Goal: Information Seeking & Learning: Learn about a topic

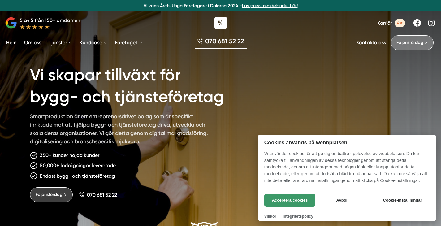
click at [272, 202] on button "Acceptera cookies" at bounding box center [290, 200] width 51 height 13
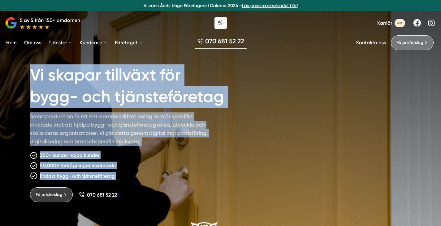
drag, startPoint x: 147, startPoint y: 186, endPoint x: 144, endPoint y: 57, distance: 129.8
click at [144, 57] on div "Vi skapar tillväxt för bygg- och tjänsteföretag Smartproduktion är ett entrepre…" at bounding box center [221, 126] width 382 height 153
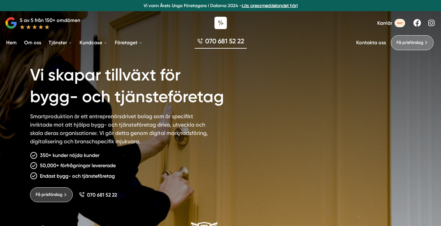
drag, startPoint x: 144, startPoint y: 86, endPoint x: 134, endPoint y: 198, distance: 111.6
click at [134, 198] on div "Vi skapar tillväxt för bygg- och tjänsteföretag Smartproduktion är ett entrepre…" at bounding box center [138, 129] width 217 height 145
click at [134, 197] on div "Få prisförslag 070 681 52 22" at bounding box center [138, 192] width 217 height 20
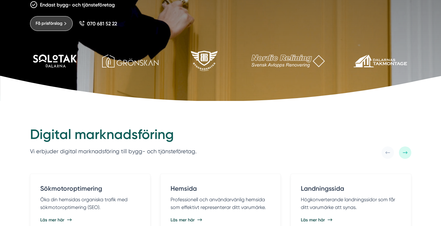
scroll to position [140, 0]
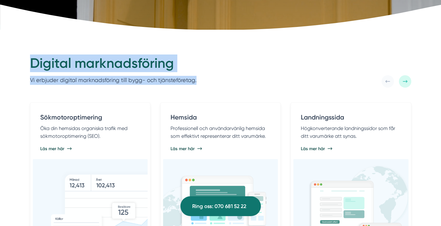
drag, startPoint x: 151, startPoint y: 49, endPoint x: 202, endPoint y: 87, distance: 64.0
click at [202, 87] on div "Digital marknadsföring Vi erbjuder digital marknadsföring till bygg- och tjänst…" at bounding box center [221, 71] width 382 height 33
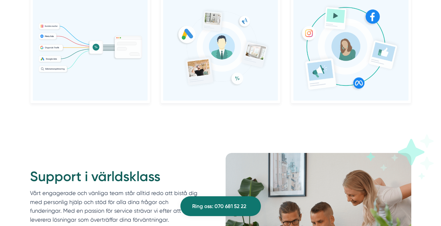
scroll to position [702, 0]
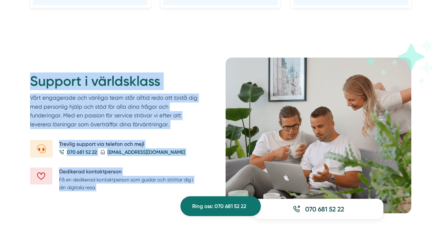
drag, startPoint x: 145, startPoint y: 58, endPoint x: 147, endPoint y: 204, distance: 146.2
click at [147, 206] on div "Support i världsklass Vårt engagerade och vänliga team står alltid redo att bis…" at bounding box center [123, 134] width 186 height 153
click at [147, 204] on div "Support i världsklass Vårt engagerade och vänliga team står alltid redo att bis…" at bounding box center [123, 134] width 186 height 153
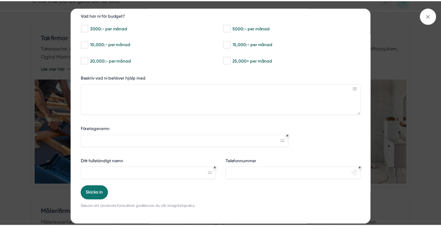
scroll to position [0, 0]
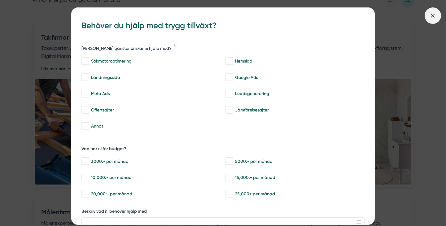
click at [433, 18] on icon at bounding box center [432, 15] width 7 height 7
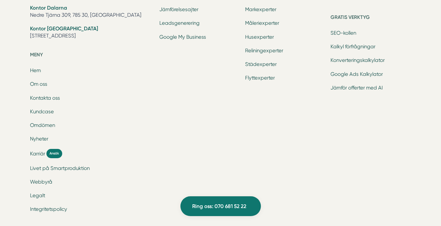
scroll to position [2091, 0]
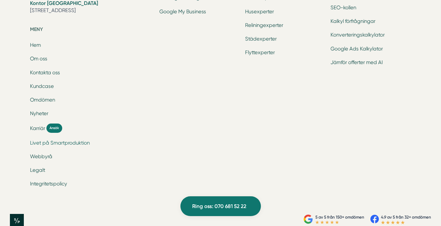
click at [69, 142] on link "Livet på Smartproduktion" at bounding box center [60, 143] width 60 height 6
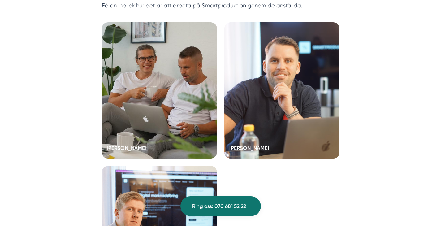
scroll to position [1722, 0]
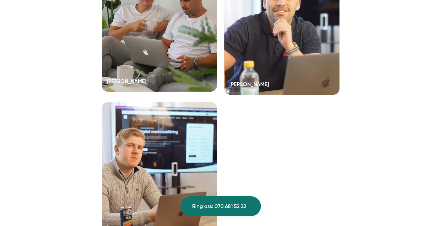
click at [181, 64] on div at bounding box center [159, 23] width 115 height 136
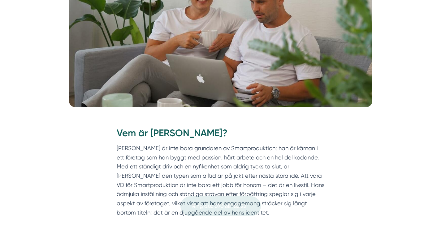
scroll to position [234, 0]
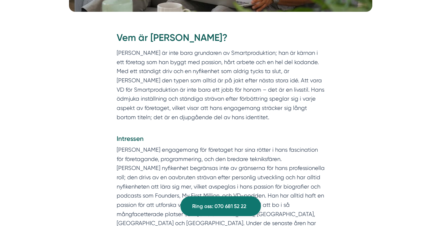
drag, startPoint x: 197, startPoint y: 46, endPoint x: 221, endPoint y: 120, distance: 77.2
click at [221, 120] on div "Vem är Victor Blomberg? Victor Blomberg är inte bara grundaren av Smartprodukti…" at bounding box center [221, 139] width 208 height 216
click at [221, 120] on p "Victor Blomberg är inte bara grundaren av Smartproduktion; han är kärnan i ett …" at bounding box center [221, 89] width 208 height 83
drag, startPoint x: 221, startPoint y: 120, endPoint x: 219, endPoint y: 36, distance: 83.6
click at [219, 36] on div "Vem är Victor Blomberg? Victor Blomberg är inte bara grundaren av Smartprodukti…" at bounding box center [221, 139] width 208 height 216
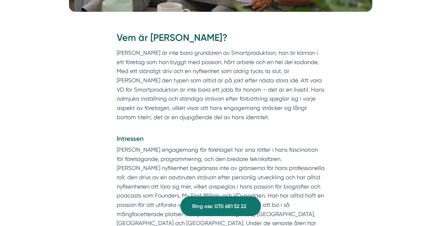
click at [218, 37] on h2 "Vem är Victor Blomberg?" at bounding box center [221, 39] width 208 height 17
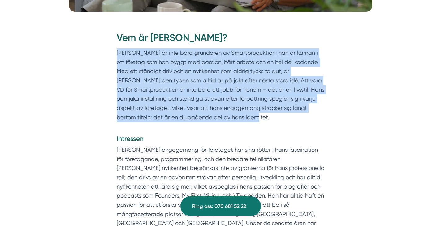
drag, startPoint x: 214, startPoint y: 46, endPoint x: 213, endPoint y: 121, distance: 75.9
click at [213, 121] on div "Vem är Victor Blomberg? Victor Blomberg är inte bara grundaren av Smartprodukti…" at bounding box center [221, 139] width 208 height 216
click at [213, 121] on p "Victor Blomberg är inte bara grundaren av Smartproduktion; han är kärnan i ett …" at bounding box center [221, 89] width 208 height 83
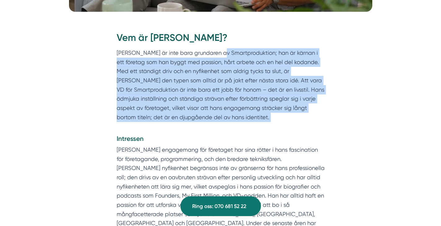
drag, startPoint x: 213, startPoint y: 123, endPoint x: 220, endPoint y: 48, distance: 75.3
click at [219, 48] on div "Vem är Victor Blomberg? Victor Blomberg är inte bara grundaren av Smartprodukti…" at bounding box center [221, 139] width 208 height 216
click at [220, 48] on h2 "Vem är Victor Blomberg?" at bounding box center [221, 39] width 208 height 17
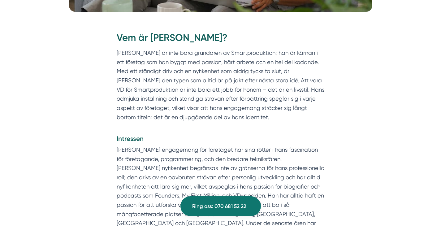
drag, startPoint x: 220, startPoint y: 48, endPoint x: 210, endPoint y: 122, distance: 75.2
click at [210, 122] on div "Vem är Victor Blomberg? Victor Blomberg är inte bara grundaren av Smartprodukti…" at bounding box center [221, 139] width 208 height 216
click at [210, 122] on p "Victor Blomberg är inte bara grundaren av Smartproduktion; han är kärnan i ett …" at bounding box center [221, 89] width 208 height 83
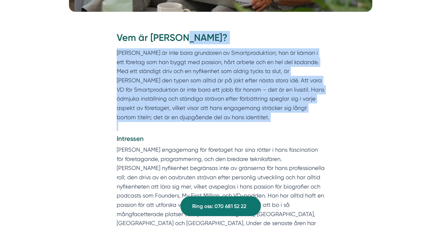
drag, startPoint x: 211, startPoint y: 105, endPoint x: 215, endPoint y: 41, distance: 63.9
click at [215, 41] on div "Vem är Victor Blomberg? Victor Blomberg är inte bara grundaren av Smartprodukti…" at bounding box center [221, 139] width 208 height 216
click at [215, 41] on h2 "Vem är Victor Blomberg?" at bounding box center [221, 39] width 208 height 17
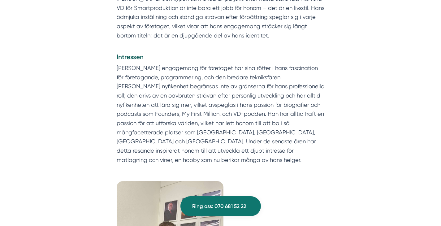
scroll to position [274, 0]
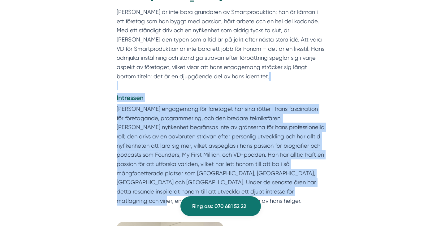
drag, startPoint x: 225, startPoint y: 94, endPoint x: 270, endPoint y: 191, distance: 107.3
click at [270, 192] on div "Vem är Victor Blomberg? Victor Blomberg är inte bara grundaren av Smartprodukti…" at bounding box center [221, 98] width 208 height 216
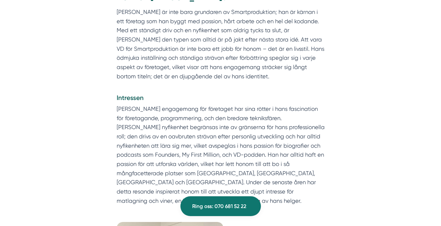
click at [271, 191] on p "Victors djupa engagemang för företaget har sina rötter i hans fascination för f…" at bounding box center [221, 154] width 208 height 101
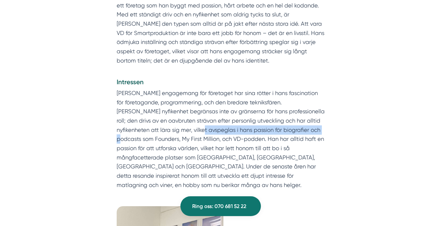
drag, startPoint x: 166, startPoint y: 131, endPoint x: 290, endPoint y: 132, distance: 123.9
click at [289, 132] on p "Victors djupa engagemang för företaget har sina rötter i hans fascination för f…" at bounding box center [221, 139] width 208 height 101
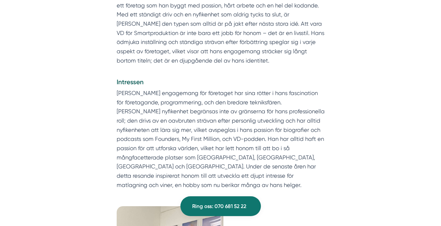
click at [291, 132] on p "Victors djupa engagemang för företaget har sina rötter i hans fascination för f…" at bounding box center [221, 139] width 208 height 101
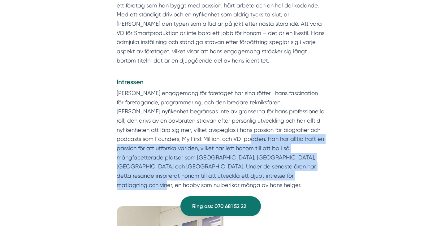
drag, startPoint x: 258, startPoint y: 141, endPoint x: 261, endPoint y: 179, distance: 38.8
click at [261, 179] on p "Victors djupa engagemang för företaget har sina rötter i hans fascination för f…" at bounding box center [221, 139] width 208 height 101
drag, startPoint x: 262, startPoint y: 177, endPoint x: 238, endPoint y: 138, distance: 45.5
click at [238, 138] on p "Victors djupa engagemang för företaget har sina rötter i hans fascination för f…" at bounding box center [221, 139] width 208 height 101
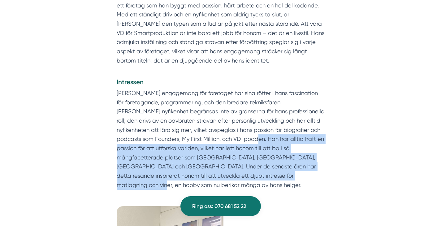
click at [238, 138] on p "Victors djupa engagemang för företaget har sina rötter i hans fascination för f…" at bounding box center [221, 139] width 208 height 101
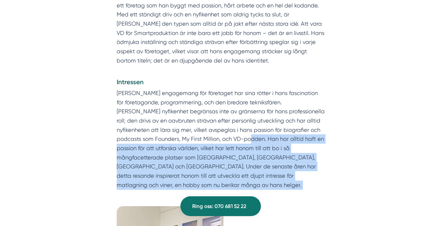
drag, startPoint x: 238, startPoint y: 138, endPoint x: 255, endPoint y: 182, distance: 46.5
click at [255, 182] on div "Vem är Victor Blomberg? Victor Blomberg är inte bara grundaren av Smartprodukti…" at bounding box center [221, 84] width 238 height 238
drag, startPoint x: 255, startPoint y: 182, endPoint x: 243, endPoint y: 141, distance: 42.3
click at [243, 141] on div "Vem är Victor Blomberg? Victor Blomberg är inte bara grundaren av Smartprodukti…" at bounding box center [221, 84] width 238 height 238
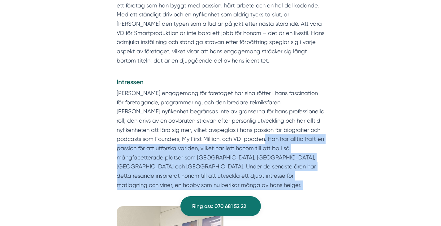
click at [243, 141] on p "Victors djupa engagemang för företaget har sina rötter i hans fascination för f…" at bounding box center [221, 139] width 208 height 101
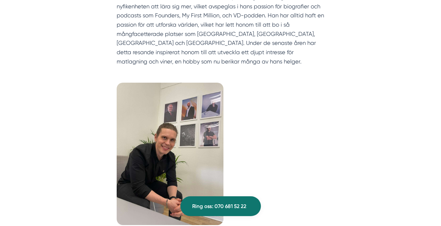
scroll to position [504, 0]
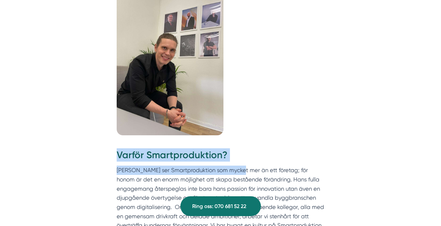
drag, startPoint x: 226, startPoint y: 137, endPoint x: 236, endPoint y: 165, distance: 29.6
click at [236, 165] on div "Varför Smartproduktion? Victor ser Smartproduktion som mycket mer än ett företa…" at bounding box center [221, 200] width 238 height 122
click at [236, 166] on p "Victor ser Smartproduktion som mycket mer än ett företag; för honom är det en e…" at bounding box center [221, 207] width 208 height 83
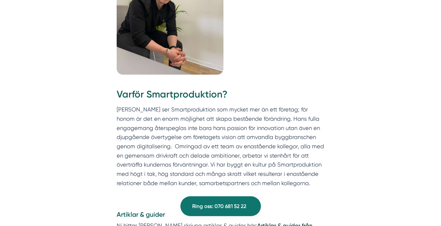
scroll to position [628, 0]
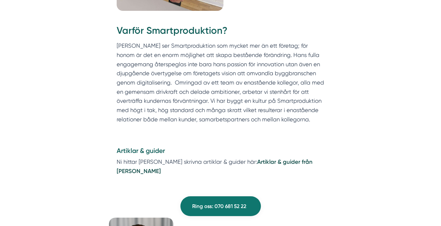
drag, startPoint x: 199, startPoint y: 129, endPoint x: 196, endPoint y: 167, distance: 38.8
click at [196, 167] on div "Vem är Victor Blomberg? Victor Blomberg är inte bara grundaren av Smartprodukti…" at bounding box center [220, 56] width 426 height 859
click at [196, 167] on div "Artiklar & guider Ni hittar Victors skrivna artiklar & guider här: Artiklar & g…" at bounding box center [221, 163] width 238 height 52
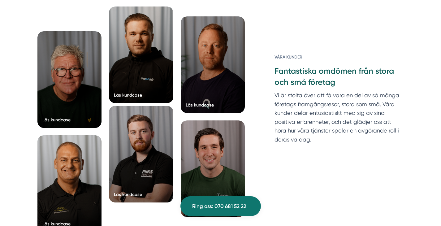
scroll to position [835, 0]
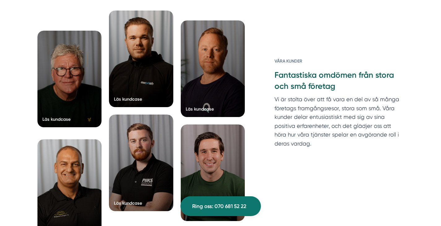
click at [76, 77] on div at bounding box center [69, 79] width 64 height 97
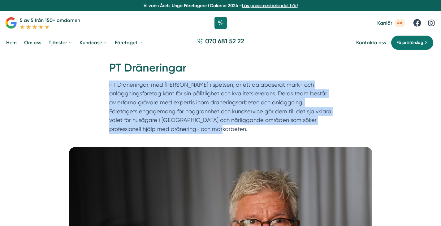
drag, startPoint x: 208, startPoint y: 80, endPoint x: 204, endPoint y: 130, distance: 50.3
click at [204, 130] on div "Hem » Kundcase » PT Dräneringar PT Dräneringar PT Dräneringar, med [PERSON_NAME…" at bounding box center [221, 98] width 238 height 76
click at [204, 130] on p "PT Dräneringar, med [PERSON_NAME] i spetsen, är ett dalabaserat mark- och anläg…" at bounding box center [220, 109] width 223 height 56
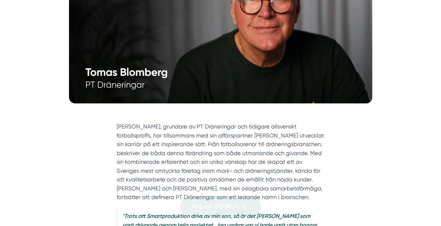
scroll to position [255, 0]
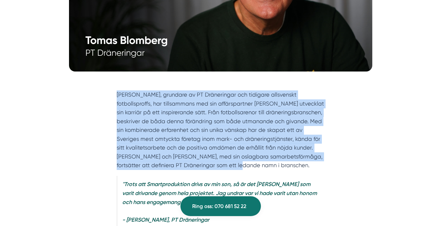
drag, startPoint x: 232, startPoint y: 85, endPoint x: 254, endPoint y: 170, distance: 87.4
click at [254, 170] on div "[PERSON_NAME], grundare av PT Dräneringar och tidigare allsvenskt fotbollsproff…" at bounding box center [221, 161] width 238 height 160
click at [254, 170] on section "[PERSON_NAME], grundare av PT Dräneringar och tidigare allsvenskt fotbollsproff…" at bounding box center [221, 131] width 208 height 82
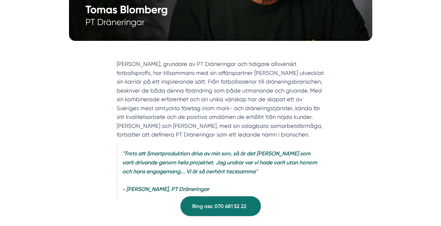
scroll to position [303, 0]
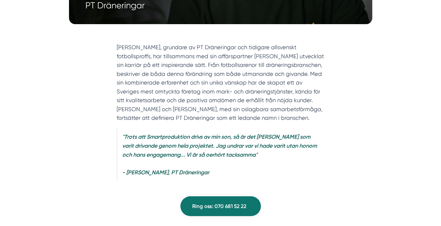
drag, startPoint x: 256, startPoint y: 135, endPoint x: 257, endPoint y: 159, distance: 23.3
click at [257, 159] on div "[PERSON_NAME], grundare av PT Dräneringar och tidigare allsvenskt fotbollsproff…" at bounding box center [221, 112] width 208 height 138
click at [257, 159] on blockquote ""Trots att Smartproduktion drivs av min son, så är det [PERSON_NAME] som varit …" at bounding box center [221, 155] width 208 height 53
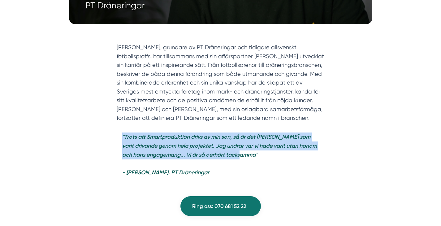
drag, startPoint x: 256, startPoint y: 148, endPoint x: 252, endPoint y: 129, distance: 19.8
click at [252, 129] on blockquote ""Trots att Smartproduktion drivs av min son, så är det [PERSON_NAME] som varit …" at bounding box center [221, 155] width 208 height 53
drag, startPoint x: 252, startPoint y: 129, endPoint x: 259, endPoint y: 164, distance: 35.7
click at [259, 164] on blockquote ""Trots att Smartproduktion drivs av min son, så är det [PERSON_NAME] som varit …" at bounding box center [221, 155] width 208 height 53
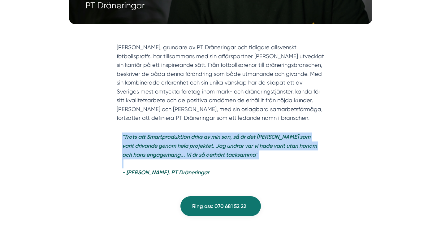
click at [260, 164] on blockquote ""Trots att Smartproduktion drivs av min son, så är det [PERSON_NAME] som varit …" at bounding box center [221, 155] width 208 height 53
drag, startPoint x: 260, startPoint y: 161, endPoint x: 257, endPoint y: 127, distance: 34.5
click at [257, 127] on div "[PERSON_NAME], grundare av PT Dräneringar och tidigare allsvenskt fotbollsproff…" at bounding box center [221, 112] width 208 height 138
drag, startPoint x: 257, startPoint y: 127, endPoint x: 271, endPoint y: 156, distance: 32.3
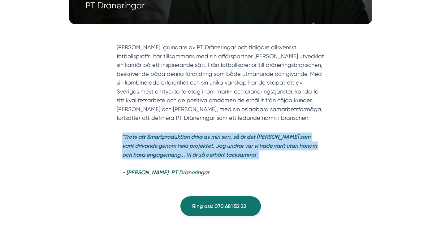
click at [271, 156] on div "[PERSON_NAME], grundare av PT Dräneringar och tidigare allsvenskt fotbollsproff…" at bounding box center [221, 112] width 208 height 138
click at [271, 156] on blockquote ""Trots att Smartproduktion drivs av min son, så är det [PERSON_NAME] som varit …" at bounding box center [221, 155] width 208 height 53
drag, startPoint x: 271, startPoint y: 156, endPoint x: 273, endPoint y: 127, distance: 28.6
click at [273, 127] on div "[PERSON_NAME], grundare av PT Dräneringar och tidigare allsvenskt fotbollsproff…" at bounding box center [221, 112] width 208 height 138
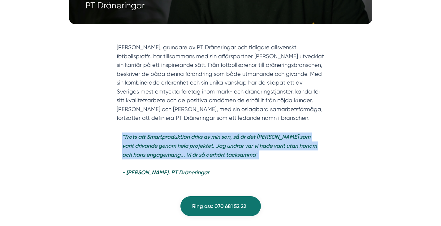
drag, startPoint x: 273, startPoint y: 138, endPoint x: 269, endPoint y: 154, distance: 16.5
click at [269, 154] on div "Tomas Blomberg, grundare av PT Dräneringar och tidigare allsvenskt fotbollsprof…" at bounding box center [221, 112] width 208 height 138
click at [269, 154] on blockquote ""Trots att Smartproduktion drivs av min son, så är det Nicholas som varit driva…" at bounding box center [221, 155] width 208 height 53
drag, startPoint x: 269, startPoint y: 154, endPoint x: 268, endPoint y: 123, distance: 30.7
click at [268, 123] on div "Tomas Blomberg, grundare av PT Dräneringar och tidigare allsvenskt fotbollsprof…" at bounding box center [221, 112] width 208 height 138
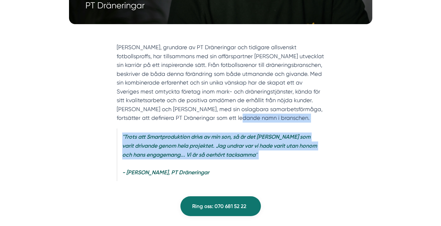
click at [268, 123] on section "Tomas Blomberg, grundare av PT Dräneringar och tidigare allsvenskt fotbollsprof…" at bounding box center [221, 84] width 208 height 82
drag, startPoint x: 268, startPoint y: 123, endPoint x: 260, endPoint y: 160, distance: 37.4
click at [260, 160] on div "Tomas Blomberg, grundare av PT Dräneringar och tidigare allsvenskt fotbollsprof…" at bounding box center [221, 112] width 208 height 138
click at [260, 160] on blockquote ""Trots att Smartproduktion drivs av min son, så är det Nicholas som varit driva…" at bounding box center [221, 155] width 208 height 53
drag, startPoint x: 260, startPoint y: 157, endPoint x: 258, endPoint y: 130, distance: 27.6
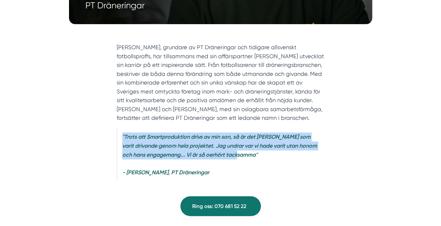
click at [258, 130] on blockquote ""Trots att Smartproduktion drivs av min son, så är det Nicholas som varit driva…" at bounding box center [221, 155] width 208 height 53
drag, startPoint x: 258, startPoint y: 130, endPoint x: 264, endPoint y: 156, distance: 26.5
click at [264, 156] on blockquote ""Trots att Smartproduktion drivs av min son, så är det Nicholas som varit driva…" at bounding box center [221, 155] width 208 height 53
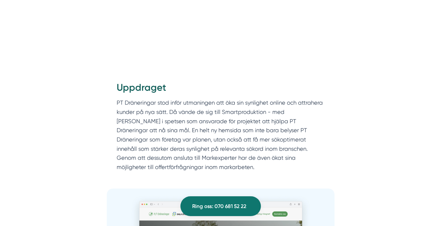
scroll to position [640, 0]
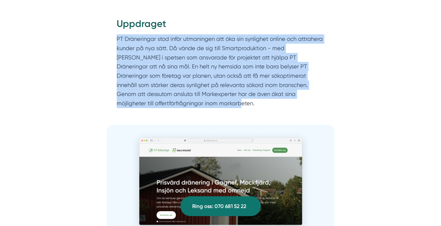
drag, startPoint x: 218, startPoint y: 60, endPoint x: 214, endPoint y: 104, distance: 44.2
click at [214, 104] on div "Uppdraget PT Dräneringar stod inför utmaningen att öka sin synlighet online och…" at bounding box center [221, 62] width 208 height 91
click at [214, 104] on p "PT Dräneringar stod inför utmaningen att öka sin synlighet online och attrahera…" at bounding box center [221, 71] width 208 height 74
drag, startPoint x: 214, startPoint y: 97, endPoint x: 215, endPoint y: 37, distance: 59.5
click at [215, 37] on p "PT Dräneringar stod inför utmaningen att öka sin synlighet online och attrahera…" at bounding box center [221, 71] width 208 height 74
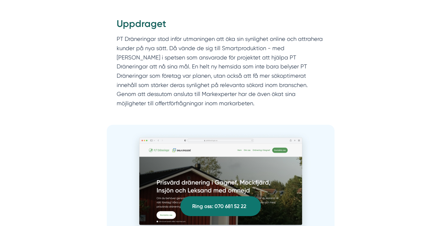
click at [216, 34] on h2 "Uppdraget" at bounding box center [221, 25] width 208 height 17
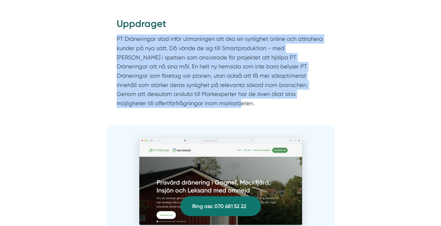
drag, startPoint x: 215, startPoint y: 31, endPoint x: 202, endPoint y: 104, distance: 74.4
click at [202, 104] on div "Uppdraget PT Dräneringar stod inför utmaningen att öka sin synlighet online och…" at bounding box center [221, 62] width 208 height 91
click at [202, 104] on p "PT Dräneringar stod inför utmaningen att öka sin synlighet online och attrahera…" at bounding box center [221, 71] width 208 height 74
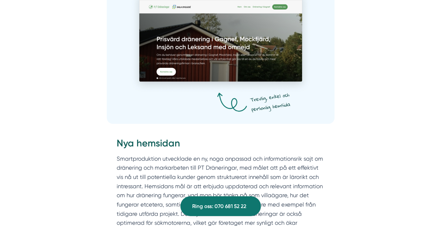
scroll to position [874, 0]
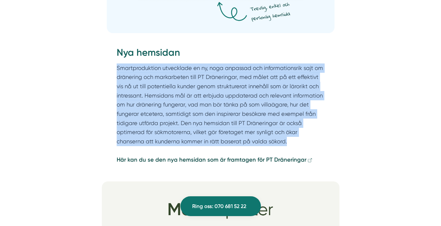
drag, startPoint x: 236, startPoint y: 63, endPoint x: 291, endPoint y: 145, distance: 99.6
click at [291, 145] on div "Nya hemsidan Smartproduktion utvecklade en ny, noga anpassad och informationsri…" at bounding box center [221, 105] width 208 height 119
click at [291, 145] on p "Smartproduktion utvecklade en ny, noga anpassad och informationsrik sajt om drä…" at bounding box center [221, 114] width 208 height 102
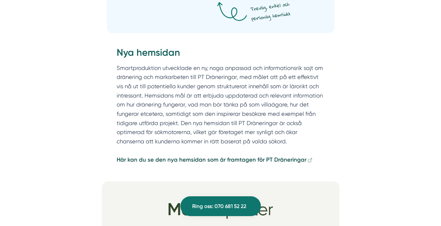
scroll to position [882, 0]
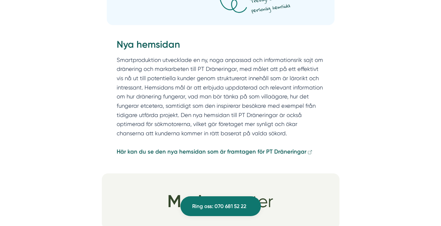
click at [277, 155] on strong "Här kan du se den nya hemsidan som är framtagen för PT Dräneringar" at bounding box center [212, 151] width 190 height 7
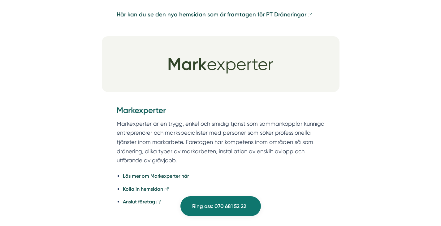
scroll to position [1041, 0]
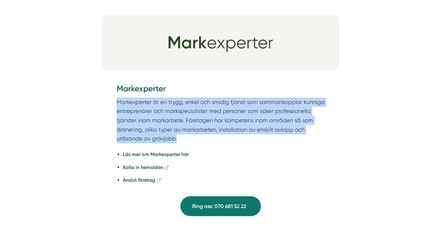
drag, startPoint x: 210, startPoint y: 94, endPoint x: 197, endPoint y: 144, distance: 51.8
click at [197, 144] on div "Markexperter Markexperter är en trygg, enkel och smidig tjänst som sammankoppla…" at bounding box center [221, 137] width 208 height 108
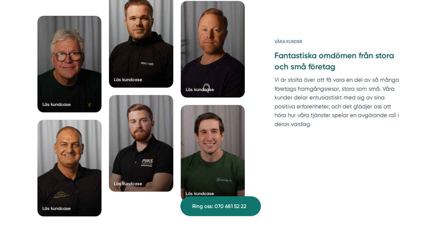
scroll to position [1314, 0]
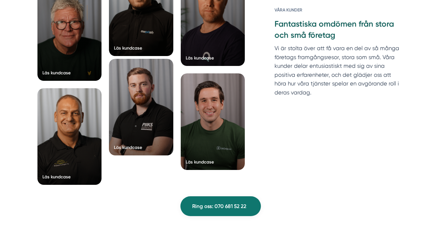
click at [145, 109] on div at bounding box center [141, 107] width 64 height 97
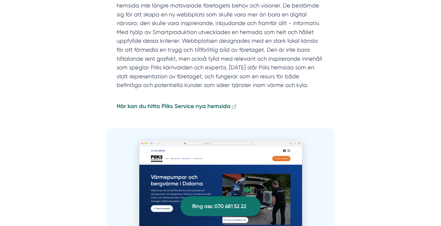
scroll to position [845, 0]
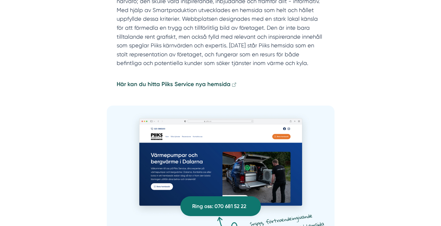
click at [200, 88] on p "Här kan du hitta Piiks Service nya hemsida" at bounding box center [221, 85] width 208 height 10
click at [201, 86] on strong "Här kan du hitta Piiks Service nya hemsida" at bounding box center [174, 84] width 114 height 7
